Goal: Information Seeking & Learning: Learn about a topic

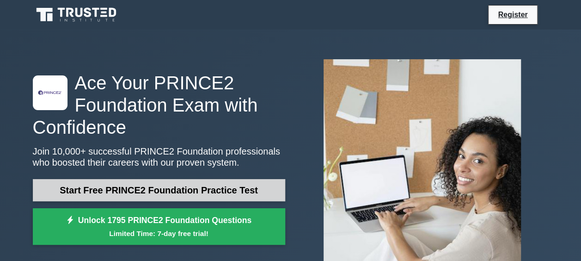
click at [184, 189] on link "Start Free PRINCE2 Foundation Practice Test" at bounding box center [159, 190] width 252 height 22
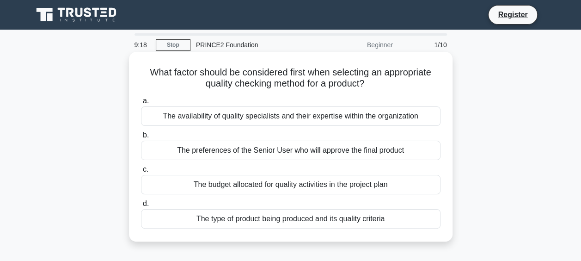
click at [208, 149] on div "The preferences of the Senior User who will approve the final product" at bounding box center [290, 149] width 299 height 19
click at [141, 138] on input "b. The preferences of the Senior User who will approve the final product" at bounding box center [141, 135] width 0 height 6
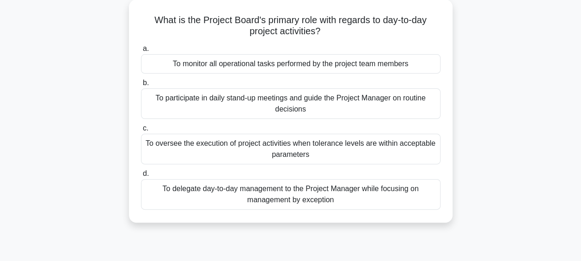
scroll to position [55, 0]
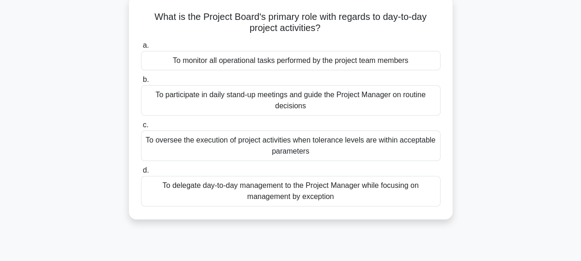
click at [279, 154] on div "To oversee the execution of project activities when tolerance levels are within…" at bounding box center [290, 145] width 299 height 30
click at [141, 128] on input "c. To oversee the execution of project activities when tolerance levels are wit…" at bounding box center [141, 125] width 0 height 6
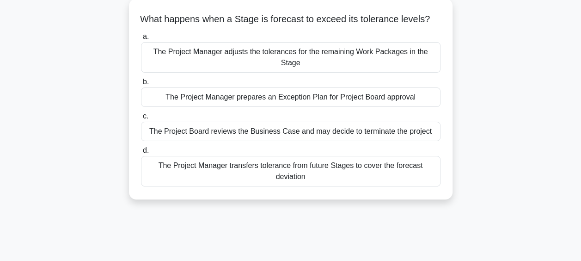
scroll to position [0, 0]
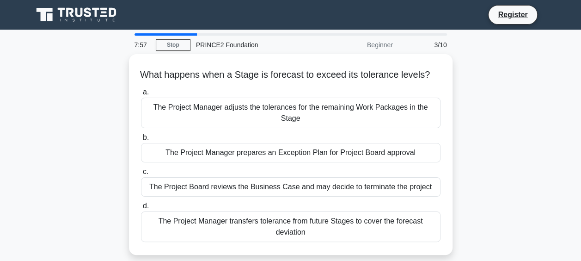
click at [279, 154] on div "The Project Manager prepares an Exception Plan for Project Board approval" at bounding box center [290, 152] width 299 height 19
click at [141, 140] on input "b. The Project Manager prepares an Exception Plan for Project Board approval" at bounding box center [141, 137] width 0 height 6
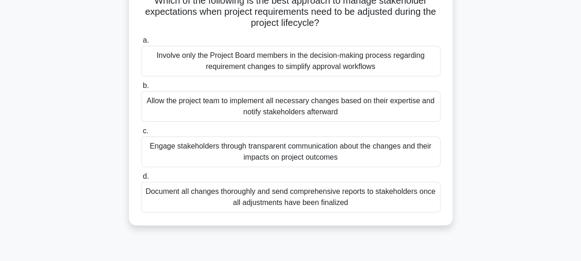
scroll to position [92, 0]
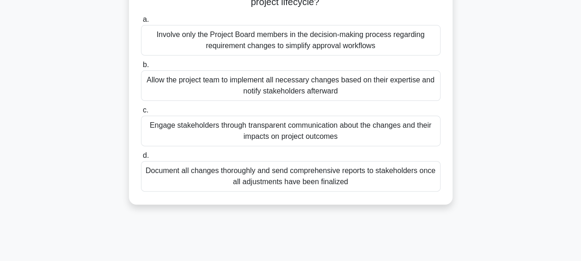
click at [261, 146] on div "a. Involve only the Project Board members in the decision-making process regard…" at bounding box center [290, 102] width 310 height 181
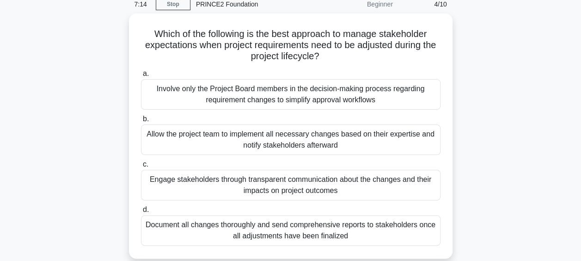
scroll to position [43, 0]
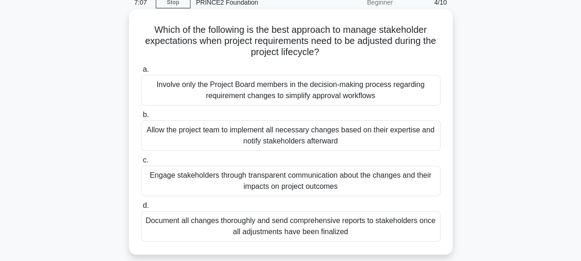
click at [335, 178] on div "Engage stakeholders through transparent communication about the changes and the…" at bounding box center [290, 180] width 299 height 30
click at [141, 163] on input "c. Engage stakeholders through transparent communication about the changes and …" at bounding box center [141, 160] width 0 height 6
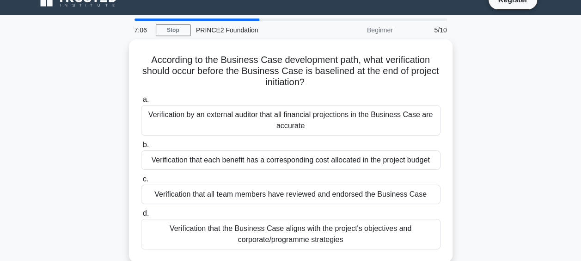
scroll to position [0, 0]
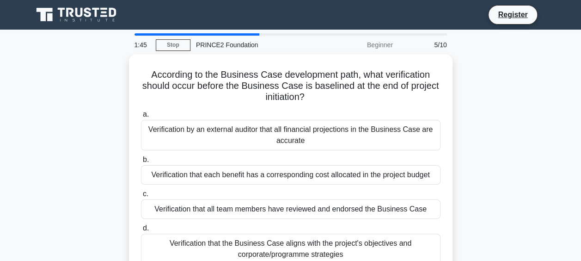
click at [578, 251] on main "1:45 Stop PRINCE2 Foundation Beginner 5/10 According to the Business Case devel…" at bounding box center [290, 264] width 581 height 469
click at [578, 251] on main "1:44 Stop PRINCE2 Foundation Beginner 5/10 According to the Business Case devel…" at bounding box center [290, 264] width 581 height 469
drag, startPoint x: 578, startPoint y: 251, endPoint x: 512, endPoint y: 223, distance: 72.4
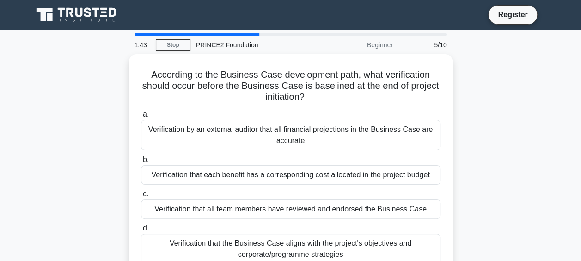
click at [512, 223] on div "According to the Business Case development path, what verification should occur…" at bounding box center [290, 171] width 527 height 234
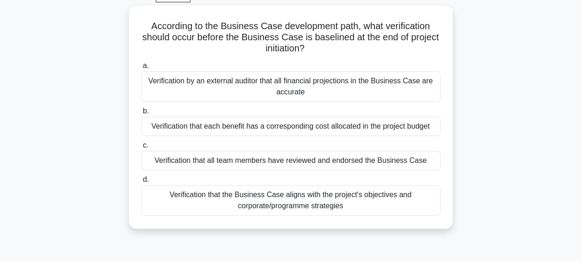
scroll to position [55, 0]
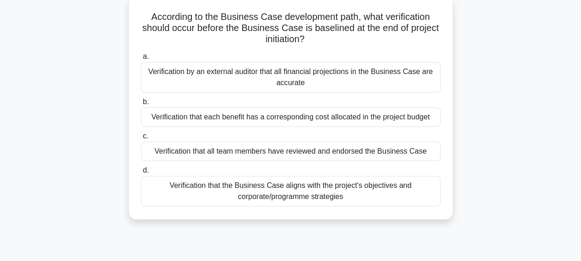
click at [371, 189] on div "Verification that the Business Case aligns with the project's objectives and co…" at bounding box center [290, 191] width 299 height 30
click at [141, 173] on input "d. Verification that the Business Case aligns with the project's objectives and…" at bounding box center [141, 170] width 0 height 6
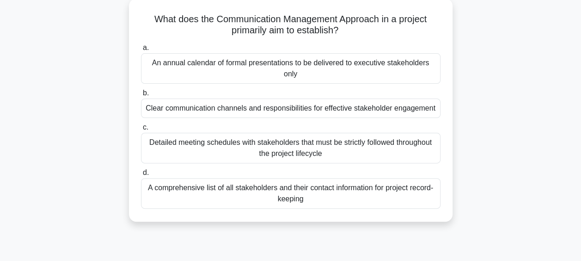
scroll to position [0, 0]
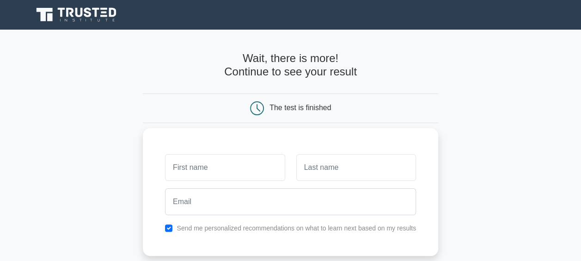
click at [267, 221] on div "Send me personalized recommendations on what to learn next based on my results" at bounding box center [290, 192] width 295 height 128
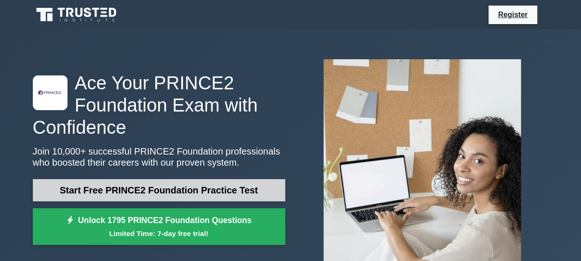
click at [169, 193] on link "Start Free PRINCE2 Foundation Practice Test" at bounding box center [159, 190] width 252 height 22
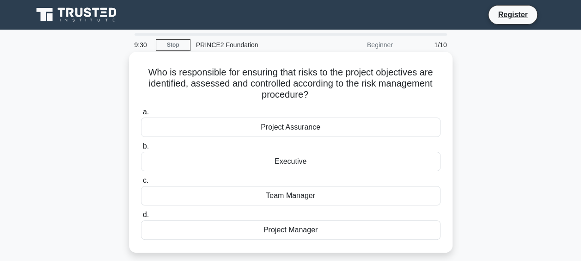
click at [291, 130] on div "Project Assurance" at bounding box center [290, 126] width 299 height 19
click at [141, 115] on input "a. Project Assurance" at bounding box center [141, 112] width 0 height 6
